Goal: Task Accomplishment & Management: Manage account settings

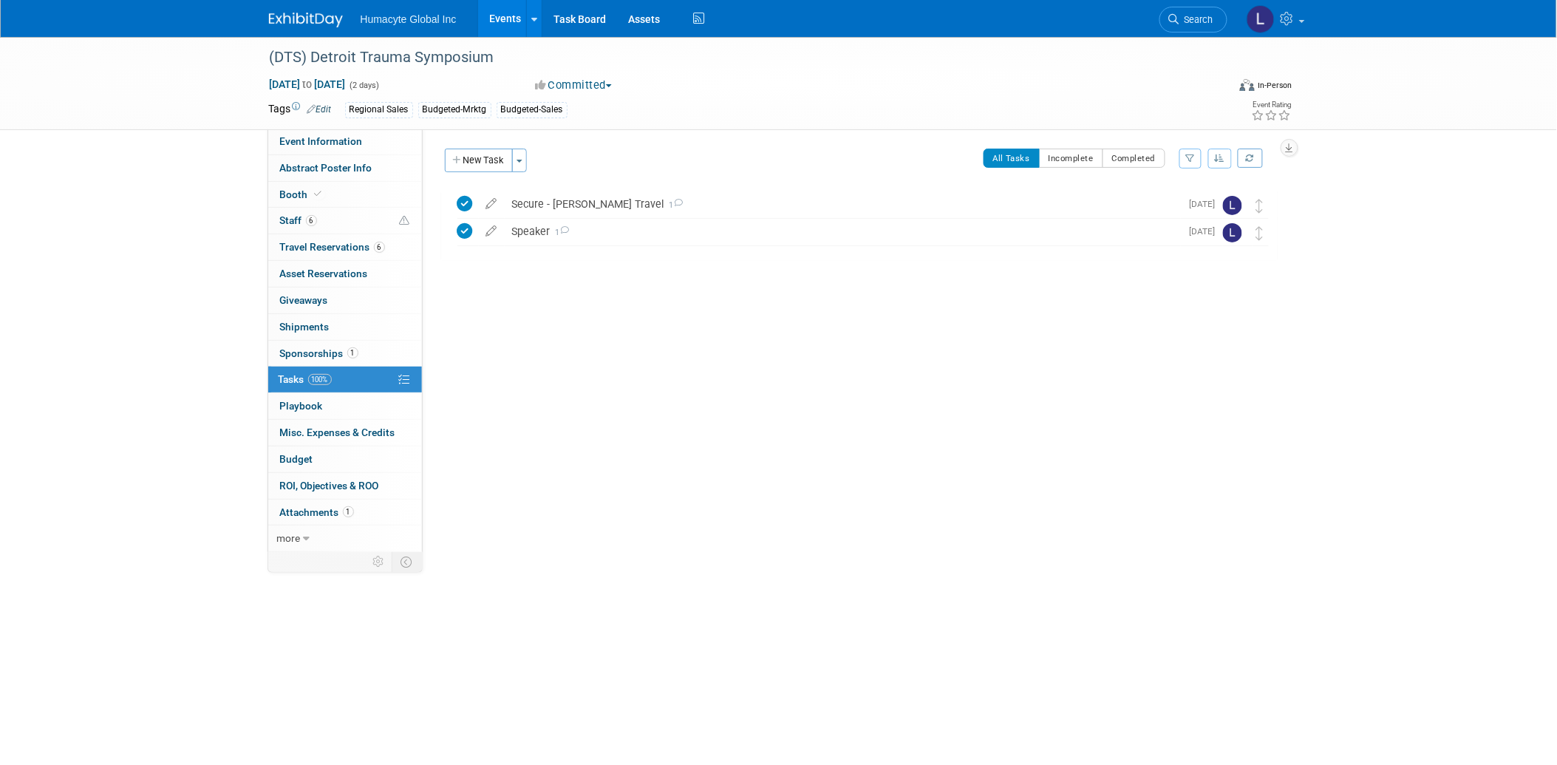
click at [497, 16] on link "Events" at bounding box center [505, 18] width 54 height 37
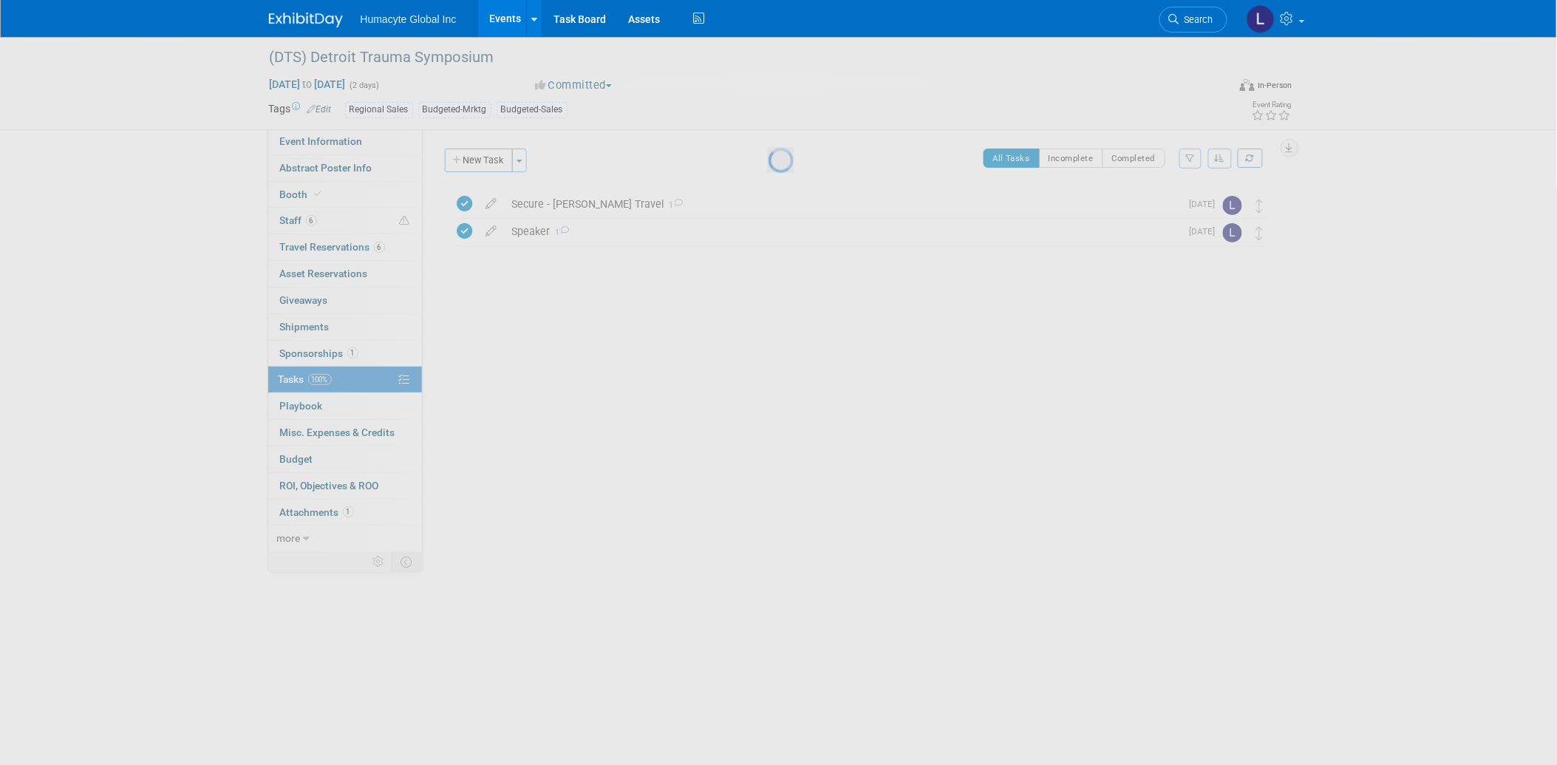
click at [497, 16] on link "Events" at bounding box center [505, 18] width 54 height 37
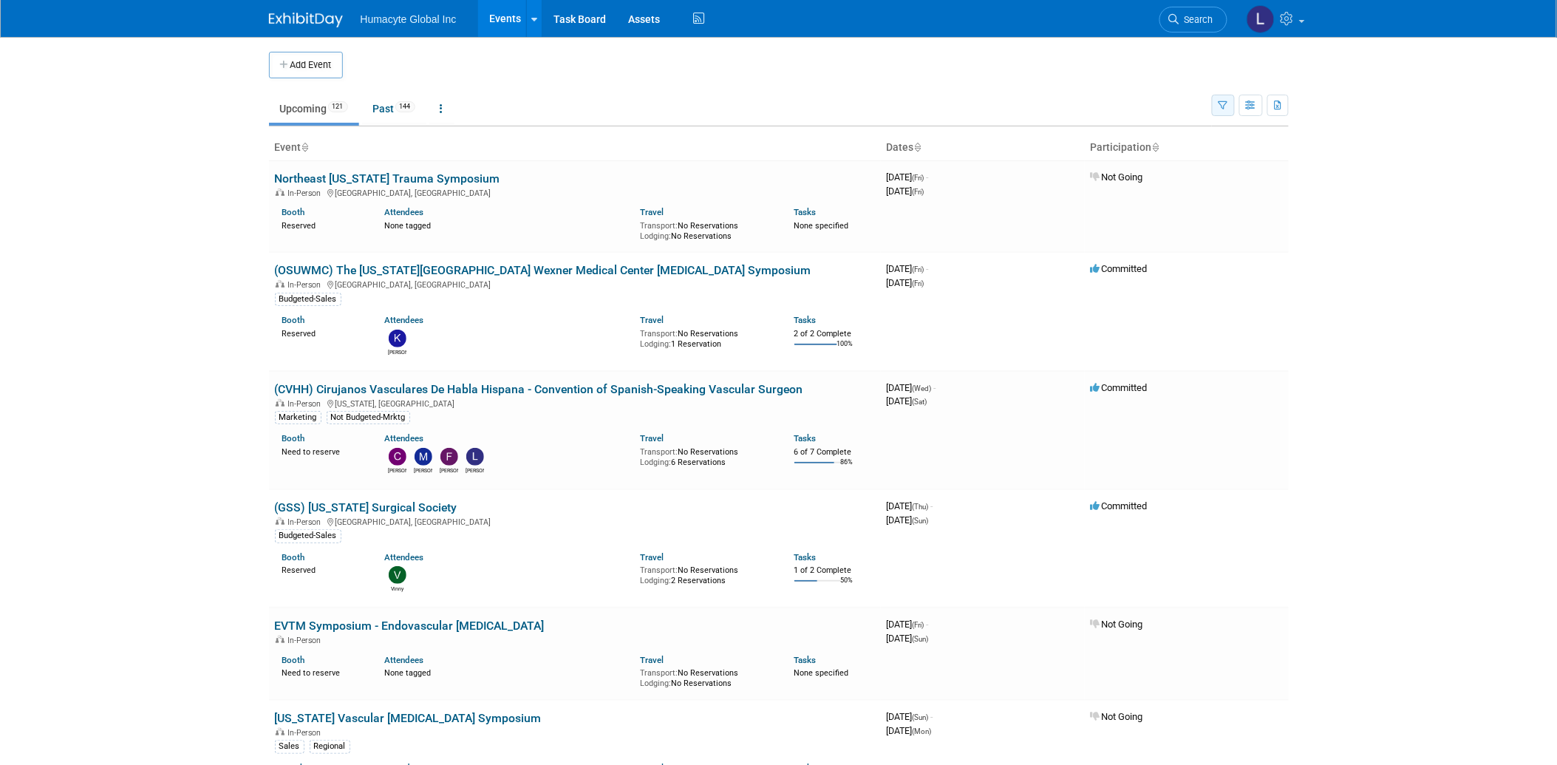
click at [1222, 104] on icon "button" at bounding box center [1224, 106] width 10 height 10
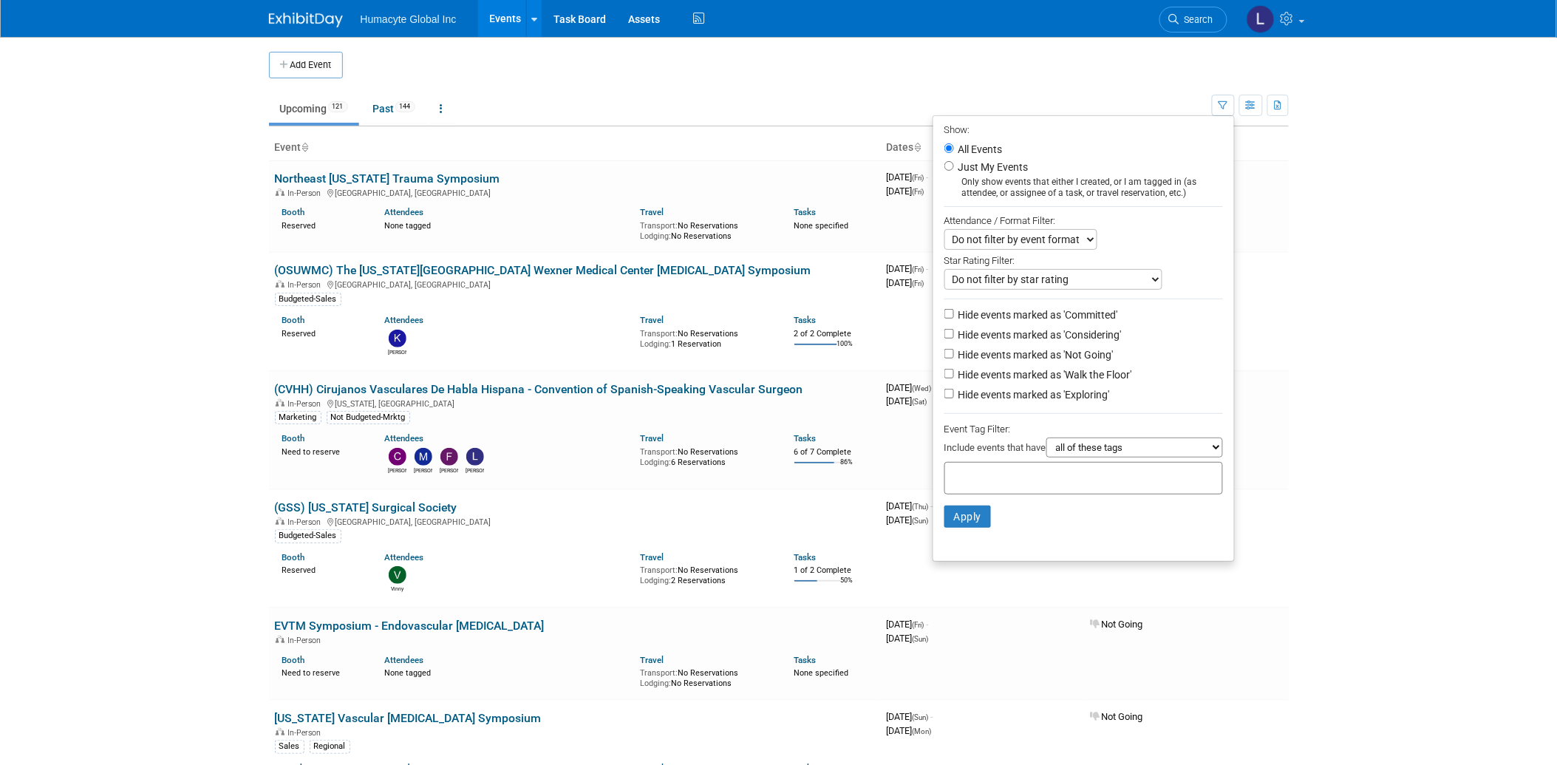
click at [988, 330] on label "Hide events marked as 'Considering'" at bounding box center [1039, 334] width 166 height 15
click at [954, 330] on input "Hide events marked as 'Considering'" at bounding box center [950, 334] width 10 height 10
checkbox input "true"
click at [987, 352] on label "Hide events marked as 'Not Going'" at bounding box center [1035, 354] width 158 height 15
click at [954, 352] on input "Hide events marked as 'Not Going'" at bounding box center [950, 354] width 10 height 10
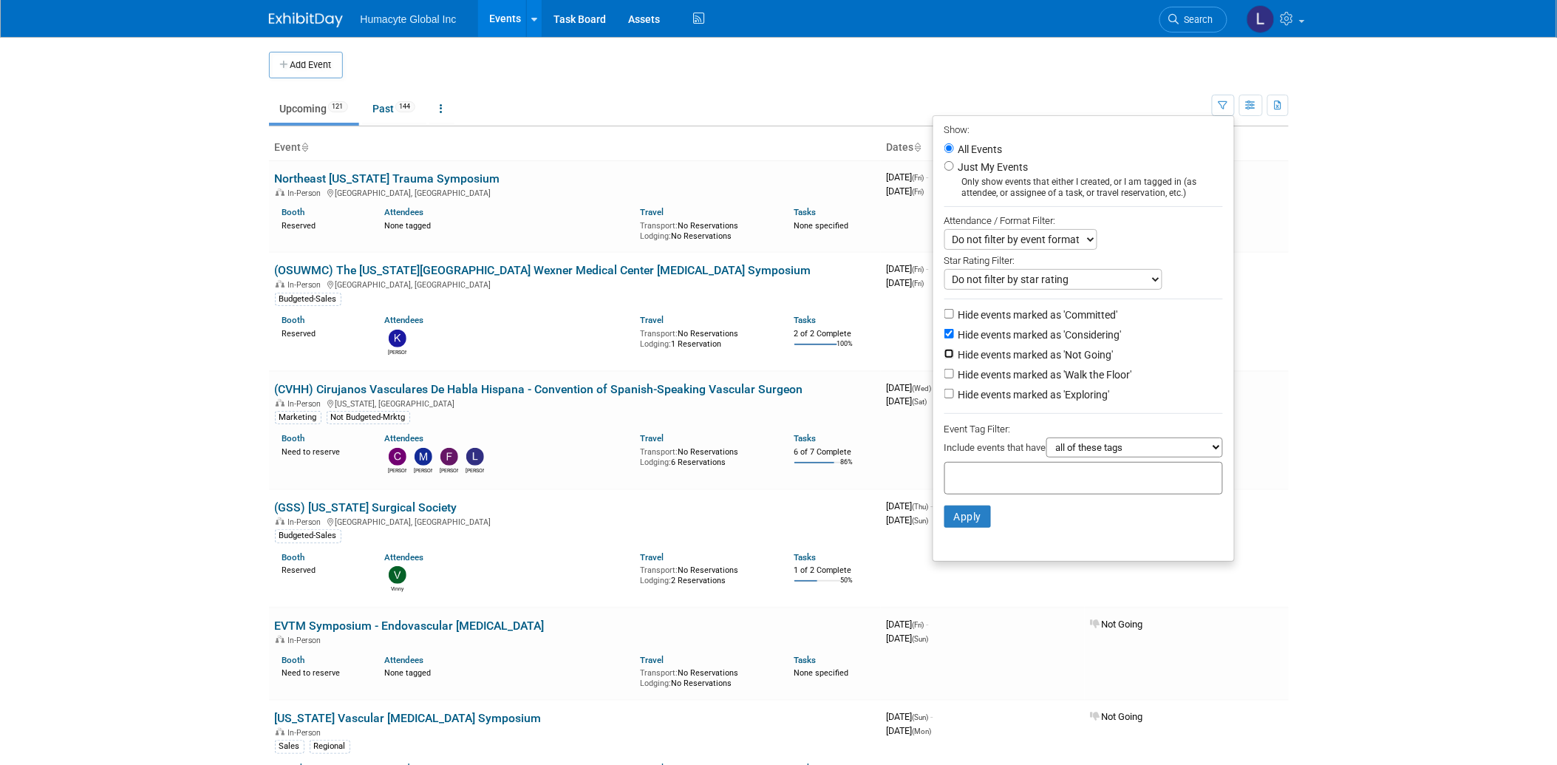
checkbox input "true"
click at [984, 372] on label "Hide events marked as 'Walk the Floor'" at bounding box center [1044, 374] width 177 height 15
click at [954, 372] on input "Hide events marked as 'Walk the Floor'" at bounding box center [950, 374] width 10 height 10
checkbox input "true"
click at [983, 394] on label "Hide events marked as 'Exploring'" at bounding box center [1033, 394] width 154 height 15
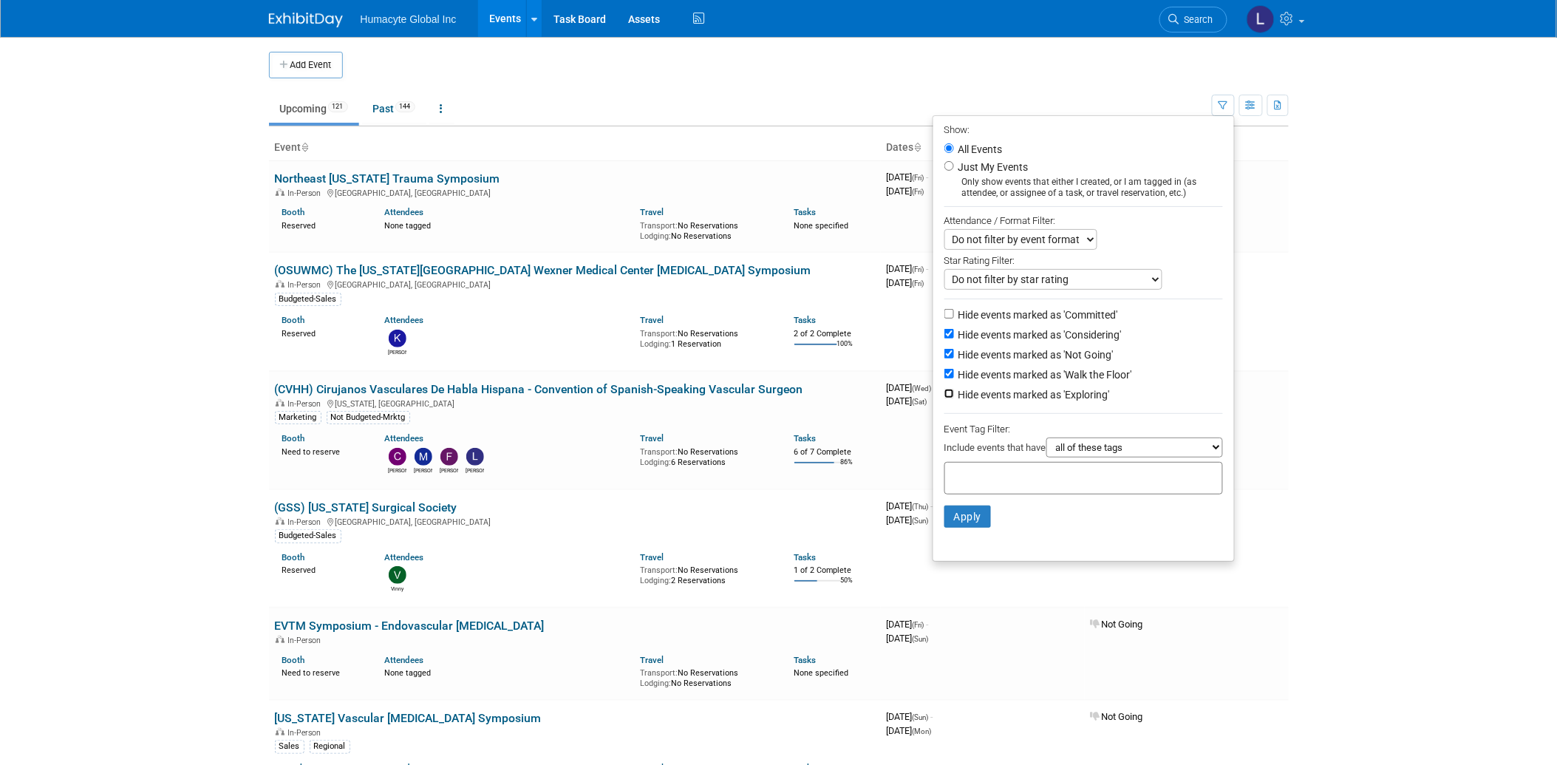
click at [954, 394] on input "Hide events marked as 'Exploring'" at bounding box center [950, 394] width 10 height 10
checkbox input "true"
click at [964, 516] on button "Apply" at bounding box center [968, 517] width 47 height 22
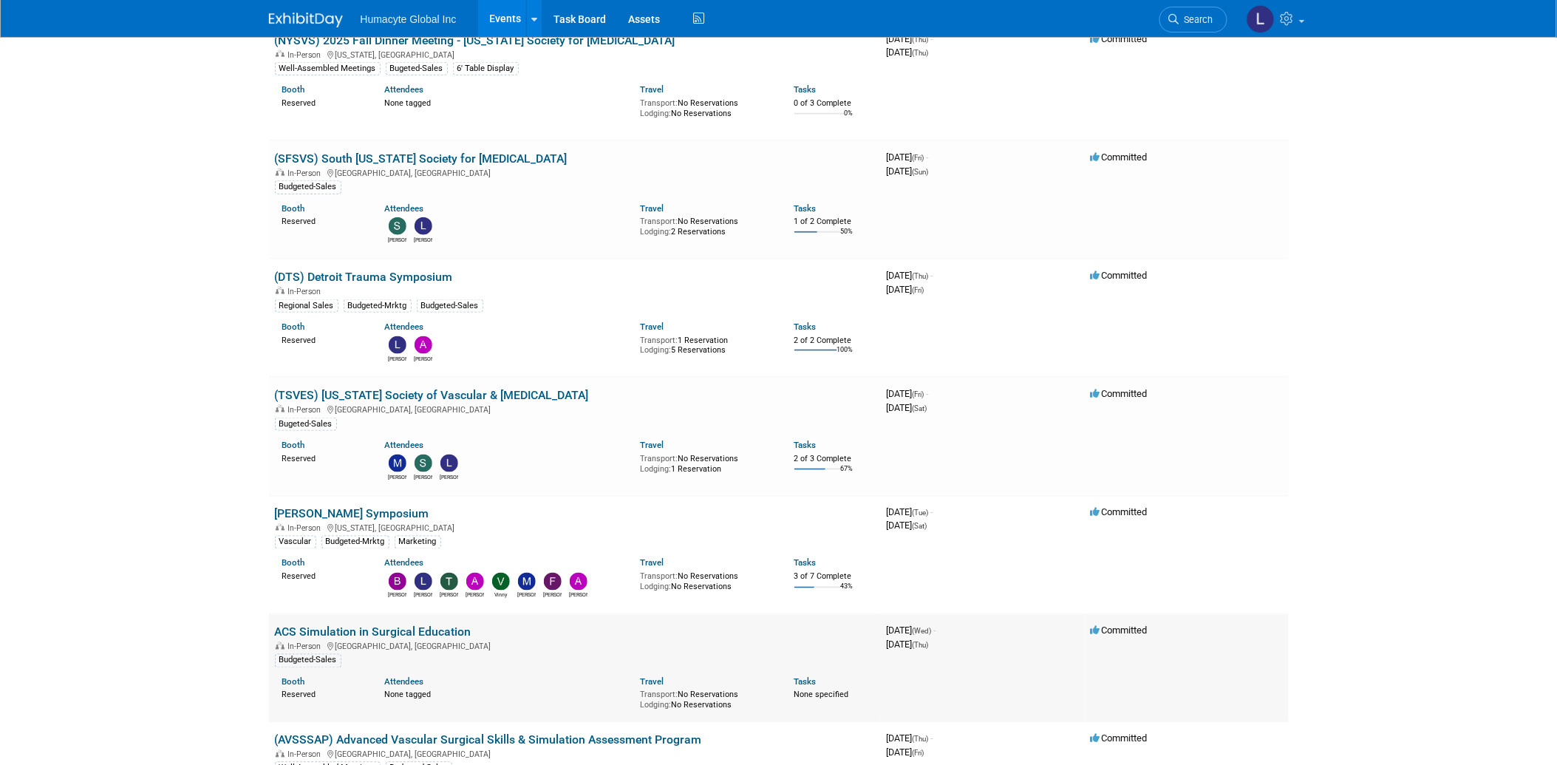
scroll to position [574, 0]
